Goal: Navigation & Orientation: Find specific page/section

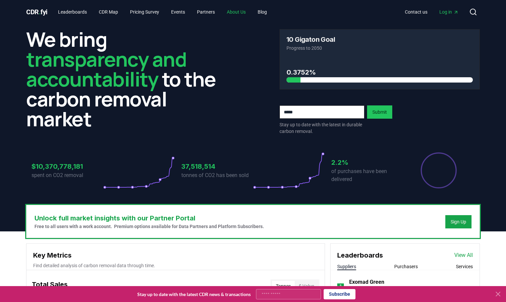
click at [243, 13] on link "About Us" at bounding box center [235, 12] width 29 height 12
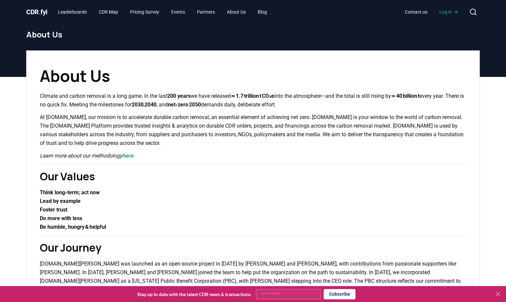
click at [497, 297] on icon at bounding box center [498, 294] width 8 height 8
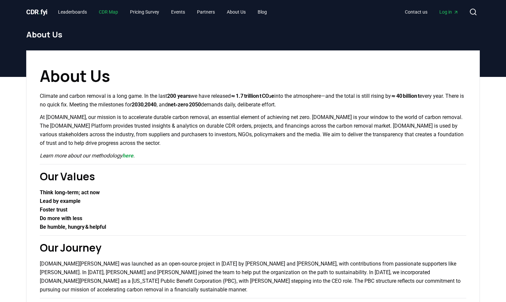
click at [109, 9] on link "CDR Map" at bounding box center [108, 12] width 30 height 12
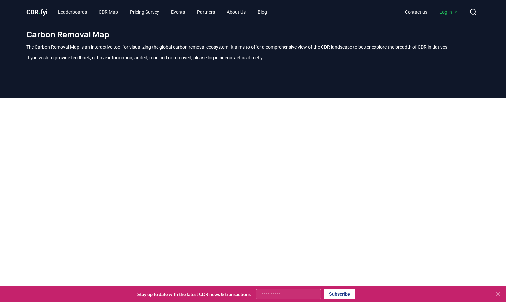
scroll to position [195, 0]
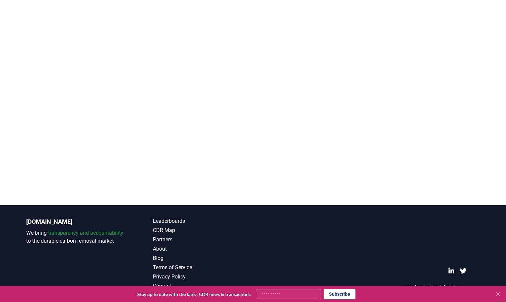
drag, startPoint x: 498, startPoint y: 292, endPoint x: 458, endPoint y: 246, distance: 61.0
click at [499, 292] on icon at bounding box center [498, 294] width 8 height 8
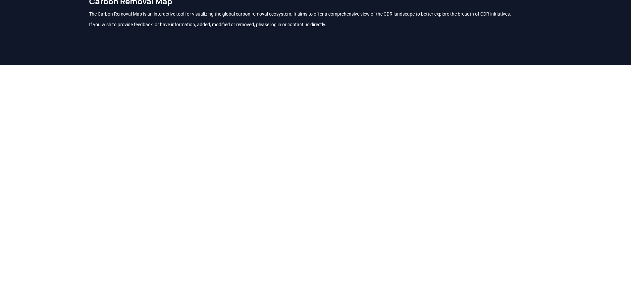
scroll to position [0, 0]
